Goal: Information Seeking & Learning: Understand process/instructions

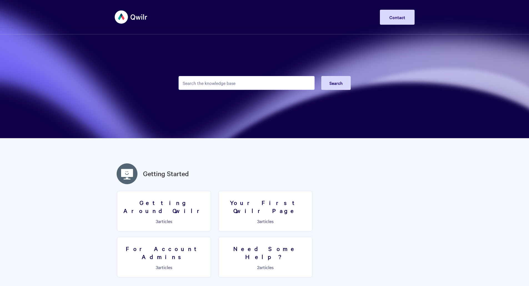
click at [232, 83] on input "Search the knowledge base" at bounding box center [247, 83] width 136 height 14
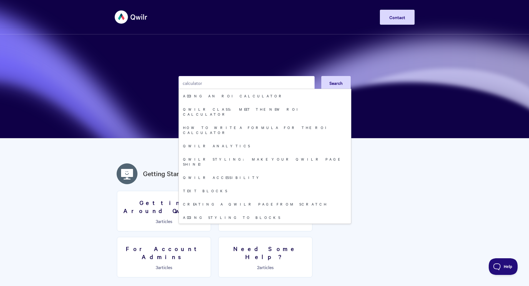
type input "calculator"
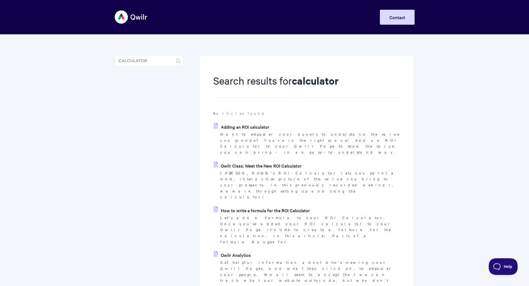
click at [278, 206] on link "How to write a formula for the ROI Calculator" at bounding box center [262, 210] width 96 height 8
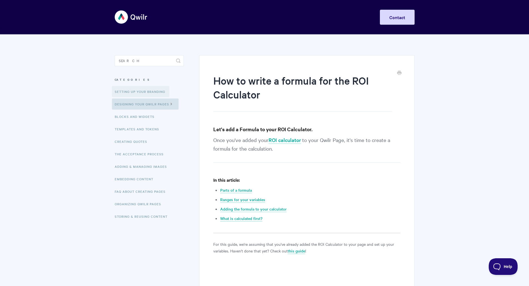
click at [139, 92] on link "Setting up your Branding" at bounding box center [141, 91] width 58 height 11
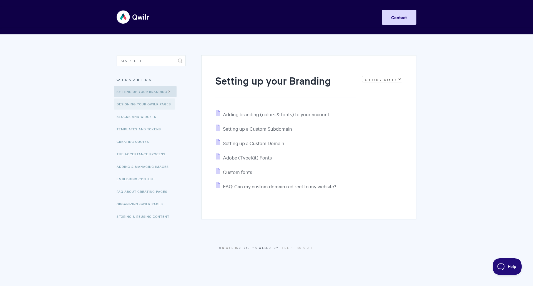
click at [148, 103] on link "Designing Your Qwilr Pages" at bounding box center [144, 104] width 61 height 11
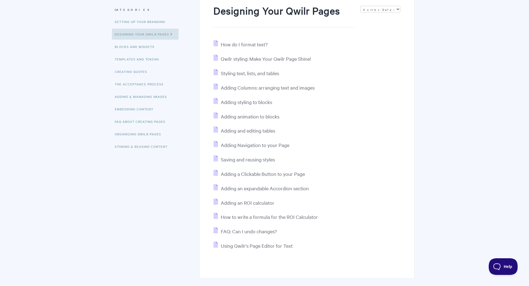
scroll to position [83, 0]
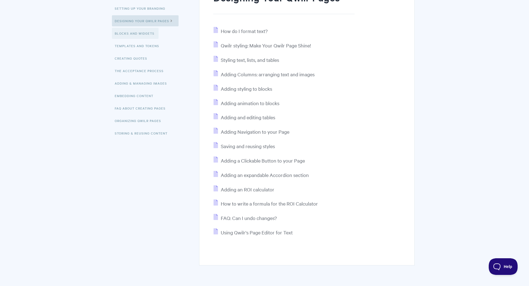
click at [124, 36] on link "Blocks and Widgets" at bounding box center [135, 33] width 47 height 11
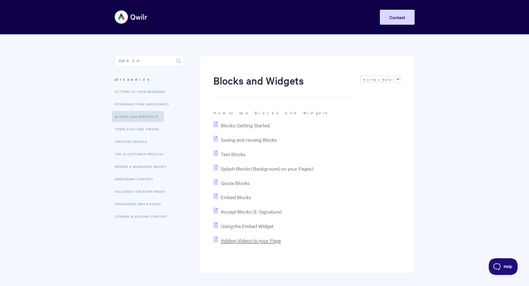
click at [258, 242] on span "Adding Videos to your Page" at bounding box center [251, 241] width 60 height 6
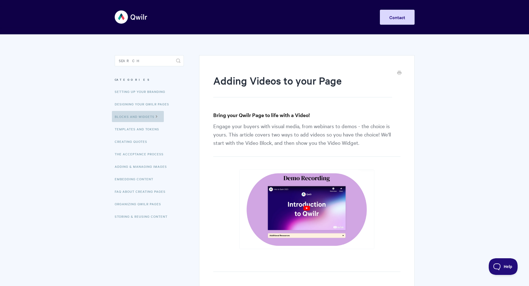
click at [150, 117] on link "Blocks and Widgets" at bounding box center [138, 116] width 52 height 11
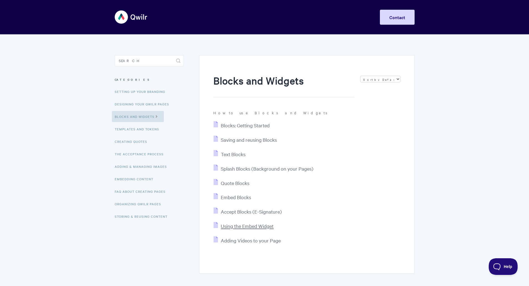
click at [235, 227] on span "Using the Embed Widget" at bounding box center [247, 226] width 53 height 6
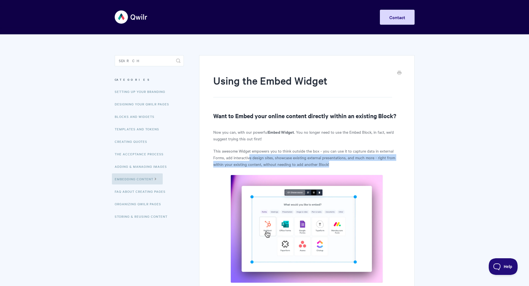
drag, startPoint x: 254, startPoint y: 157, endPoint x: 336, endPoint y: 164, distance: 81.9
click at [336, 164] on p "This awesome Widget empowers you to think outside the box - you can use it to c…" at bounding box center [306, 158] width 187 height 20
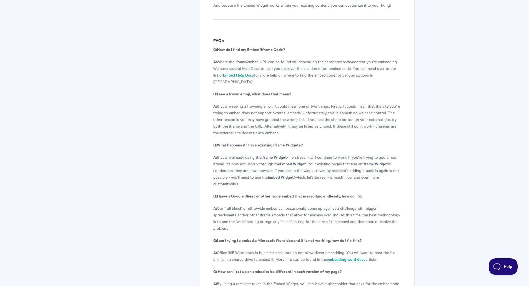
scroll to position [1056, 0]
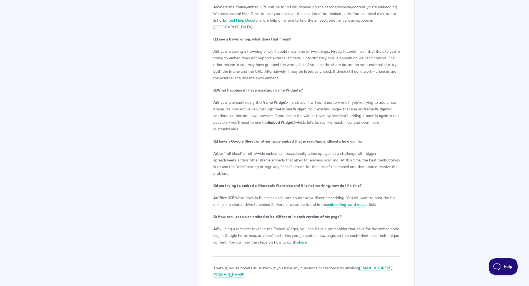
drag, startPoint x: 219, startPoint y: 147, endPoint x: 248, endPoint y: 166, distance: 34.5
click at [248, 166] on p "A: Our "full bleed" or ultra-wide embed can occasionally come up against a chal…" at bounding box center [306, 163] width 187 height 27
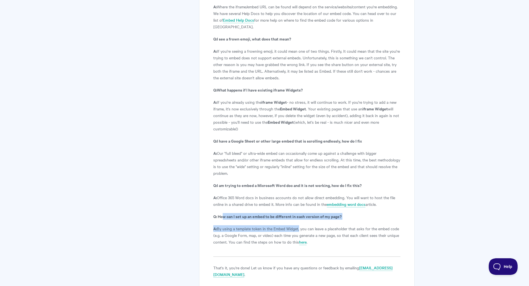
drag, startPoint x: 228, startPoint y: 210, endPoint x: 299, endPoint y: 221, distance: 72.3
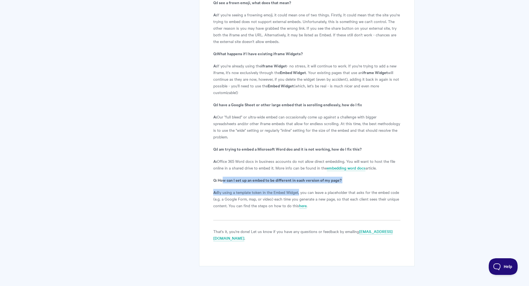
scroll to position [1098, 0]
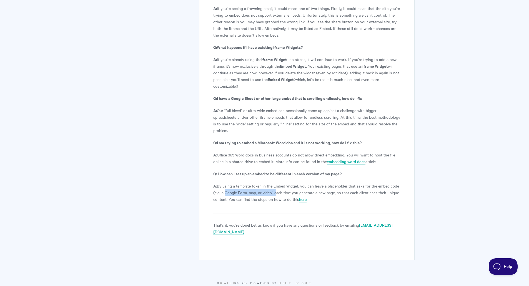
drag, startPoint x: 223, startPoint y: 184, endPoint x: 274, endPoint y: 184, distance: 51.7
click at [274, 184] on p "A: By using a template token in the Embed Widget, you can leave a placeholder t…" at bounding box center [306, 193] width 187 height 20
click at [240, 183] on p "A: By using a template token in the Embed Widget, you can leave a placeholder t…" at bounding box center [306, 193] width 187 height 20
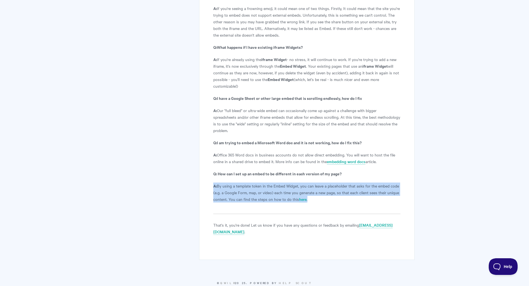
click at [240, 183] on p "A: By using a template token in the Embed Widget, you can leave a placeholder t…" at bounding box center [306, 193] width 187 height 20
click at [314, 195] on p "A: By using a template token in the Embed Widget, you can leave a placeholder t…" at bounding box center [306, 193] width 187 height 20
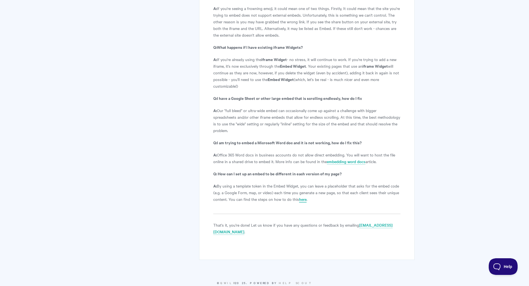
click at [303, 197] on link "here" at bounding box center [303, 200] width 8 height 6
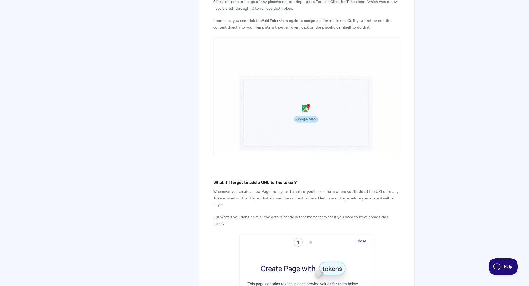
scroll to position [4424, 0]
